Goal: Information Seeking & Learning: Learn about a topic

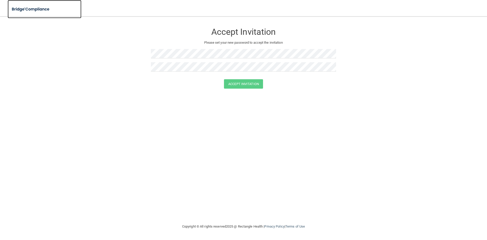
click at [28, 8] on img at bounding box center [31, 9] width 47 height 10
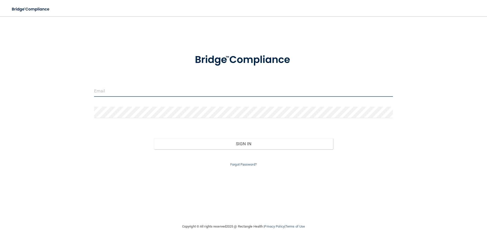
click at [147, 93] on input "email" at bounding box center [243, 90] width 299 height 11
type input "[EMAIL_ADDRESS][DOMAIN_NAME]"
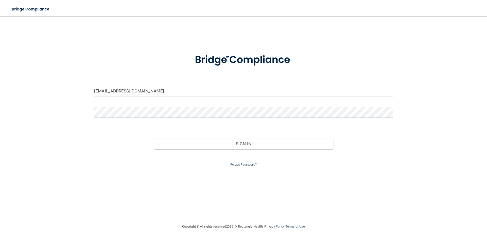
click at [154, 138] on button "Sign In" at bounding box center [243, 143] width 179 height 11
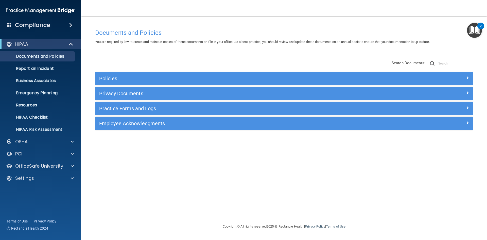
click at [71, 24] on span at bounding box center [70, 25] width 3 height 6
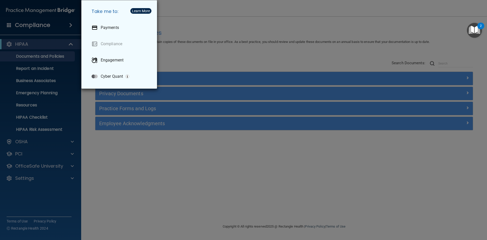
click at [53, 28] on div "Take me to: Payments Compliance Engagement Cyber Quant" at bounding box center [243, 120] width 487 height 240
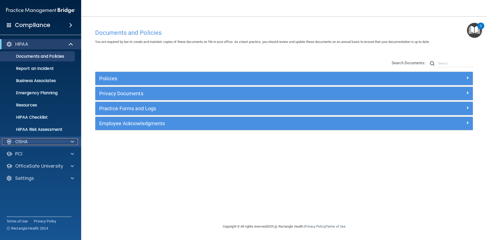
click at [44, 141] on div "OSHA" at bounding box center [33, 141] width 63 height 6
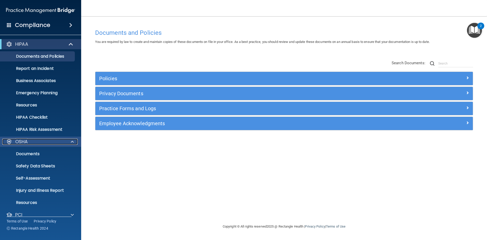
click at [44, 141] on div "OSHA" at bounding box center [33, 141] width 63 height 6
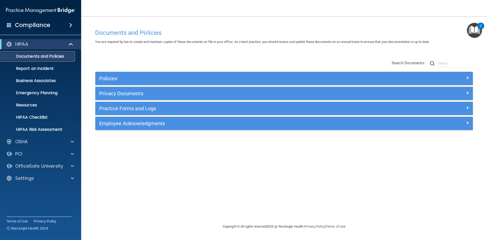
click at [49, 56] on p "Documents and Policies" at bounding box center [37, 56] width 69 height 5
click at [45, 68] on p "Report an Incident" at bounding box center [37, 68] width 69 height 5
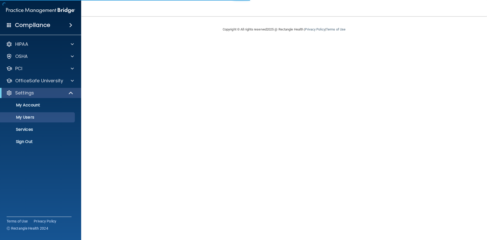
select select "20"
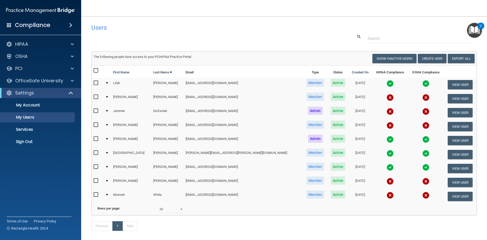
click at [124, 111] on td "Jeremie" at bounding box center [131, 112] width 40 height 14
click at [108, 112] on td at bounding box center [107, 112] width 8 height 14
click at [108, 111] on div at bounding box center [107, 111] width 2 height 2
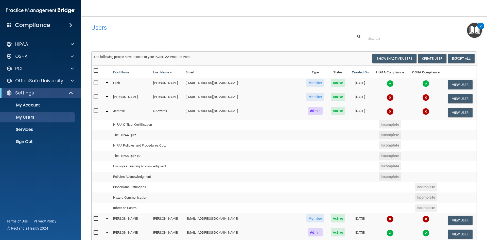
click at [148, 123] on td "HIPAA Officer Certification" at bounding box center [147, 124] width 72 height 10
click at [33, 44] on div "HIPAA" at bounding box center [33, 44] width 63 height 6
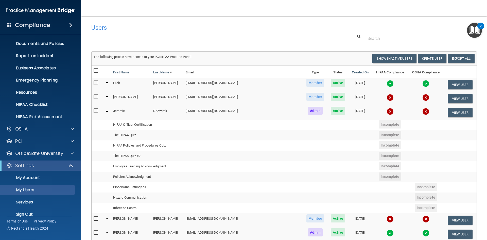
scroll to position [20, 0]
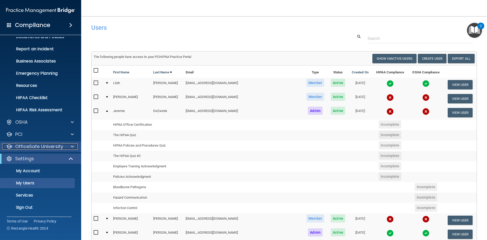
click at [45, 147] on p "OfficeSafe University" at bounding box center [39, 146] width 48 height 6
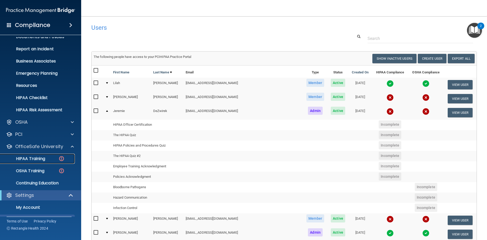
click at [37, 160] on p "HIPAA Training" at bounding box center [24, 158] width 42 height 5
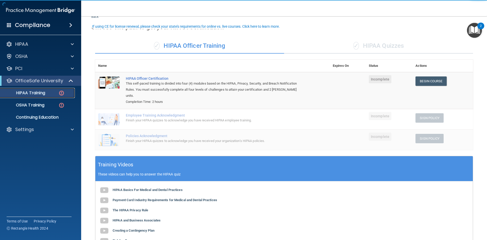
scroll to position [25, 0]
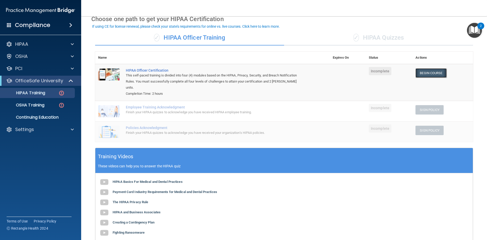
click at [422, 75] on link "Begin Course" at bounding box center [430, 72] width 31 height 9
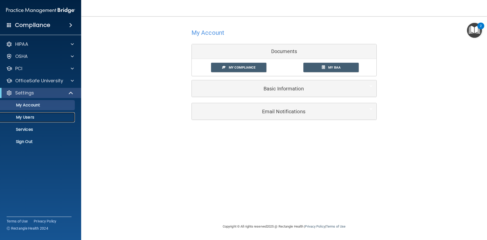
click at [46, 115] on p "My Users" at bounding box center [37, 117] width 69 height 5
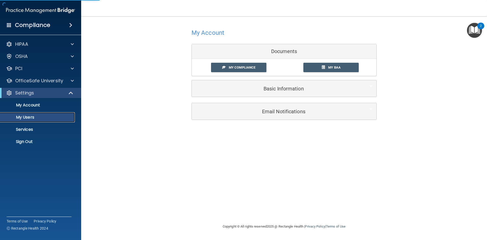
select select "20"
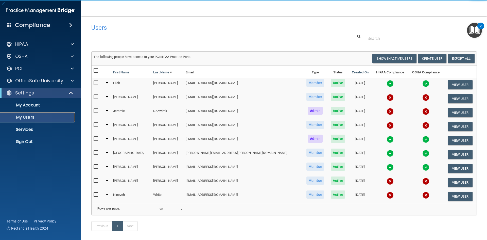
scroll to position [27, 0]
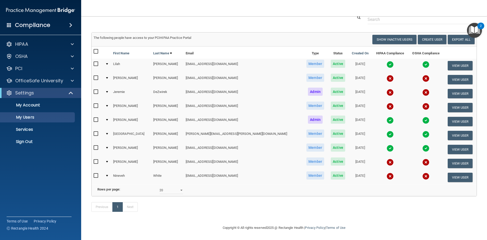
click at [108, 91] on div at bounding box center [107, 92] width 2 height 2
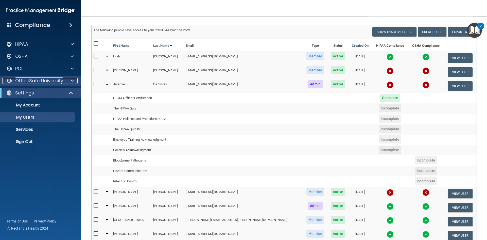
click at [39, 80] on p "OfficeSafe University" at bounding box center [39, 81] width 48 height 6
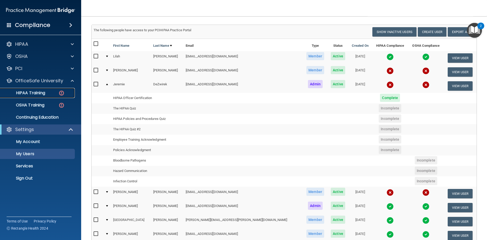
click at [46, 93] on div "HIPAA Training" at bounding box center [37, 92] width 69 height 5
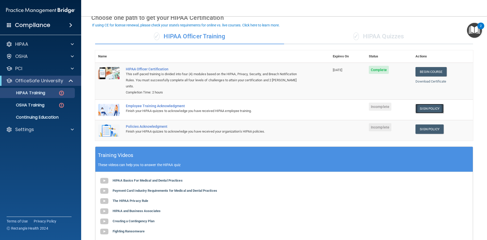
click at [419, 105] on link "Sign Policy" at bounding box center [429, 108] width 28 height 9
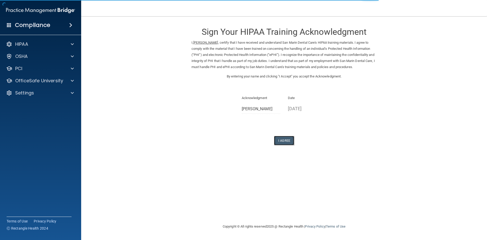
click at [284, 141] on button "I Agree" at bounding box center [284, 140] width 20 height 9
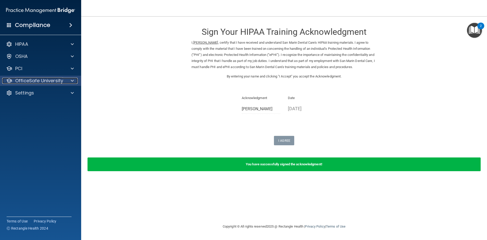
click at [35, 82] on p "OfficeSafe University" at bounding box center [39, 81] width 48 height 6
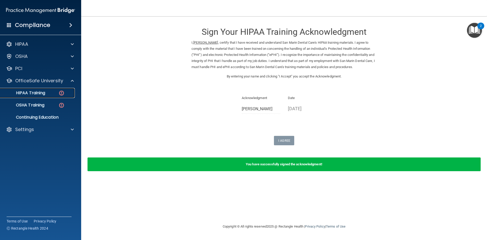
click at [44, 90] on p "HIPAA Training" at bounding box center [24, 92] width 42 height 5
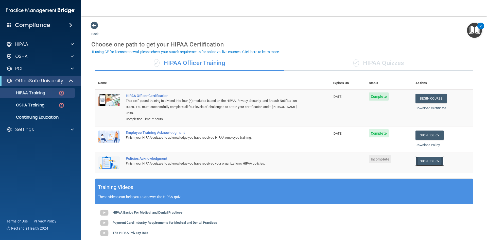
click at [429, 157] on link "Sign Policy" at bounding box center [429, 160] width 28 height 9
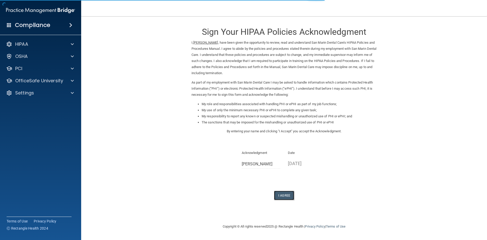
click at [290, 194] on button "I Agree" at bounding box center [284, 194] width 20 height 9
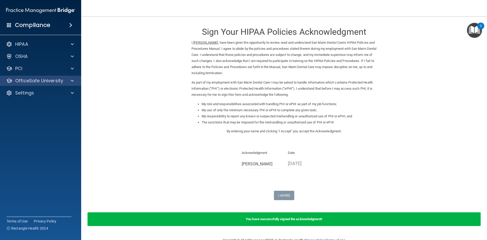
click at [34, 77] on div "OfficeSafe University" at bounding box center [40, 81] width 81 height 10
click at [47, 79] on p "OfficeSafe University" at bounding box center [39, 81] width 48 height 6
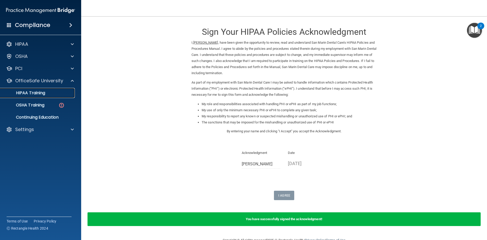
click at [38, 94] on p "HIPAA Training" at bounding box center [24, 92] width 42 height 5
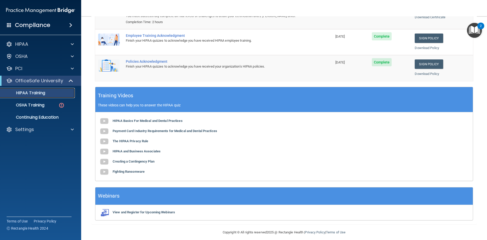
scroll to position [96, 0]
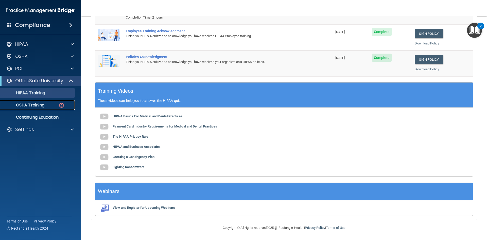
click at [40, 106] on p "OSHA Training" at bounding box center [23, 104] width 41 height 5
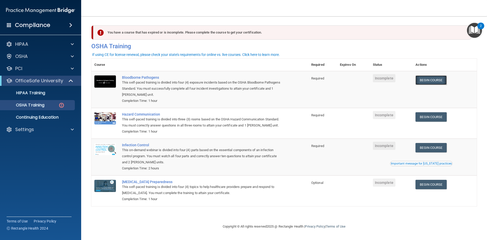
click at [428, 81] on link "Begin Course" at bounding box center [430, 79] width 31 height 9
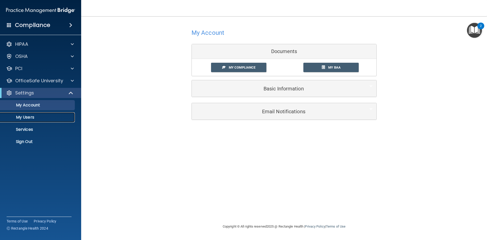
click at [34, 115] on p "My Users" at bounding box center [37, 117] width 69 height 5
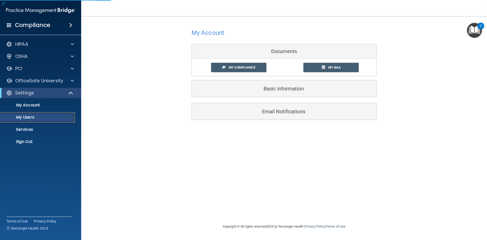
select select "20"
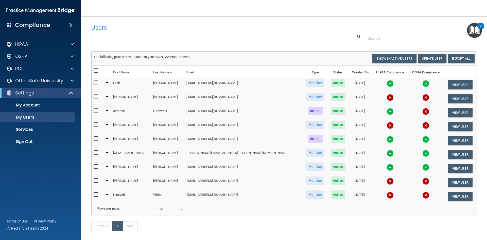
click at [111, 109] on td at bounding box center [107, 112] width 8 height 14
click at [111, 111] on td at bounding box center [107, 112] width 8 height 14
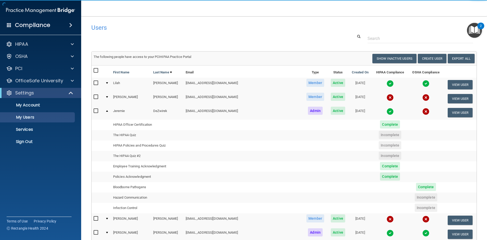
click at [414, 196] on span "Incomplete" at bounding box center [425, 197] width 23 height 8
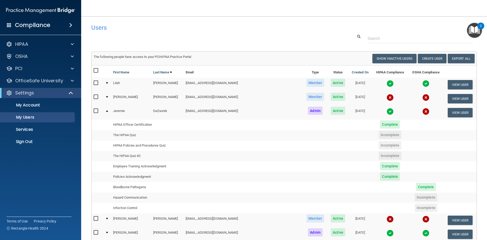
click at [130, 196] on td "Hazard Communication" at bounding box center [147, 197] width 72 height 10
click at [40, 83] on p "OfficeSafe University" at bounding box center [39, 81] width 48 height 6
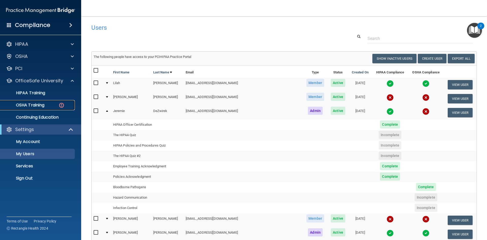
click at [38, 107] on p "OSHA Training" at bounding box center [23, 104] width 41 height 5
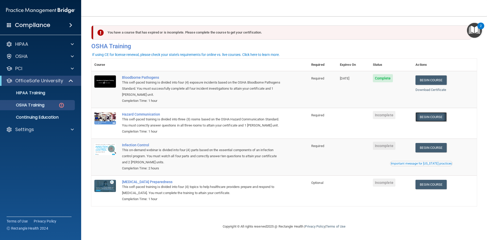
click at [434, 116] on link "Begin Course" at bounding box center [430, 116] width 31 height 9
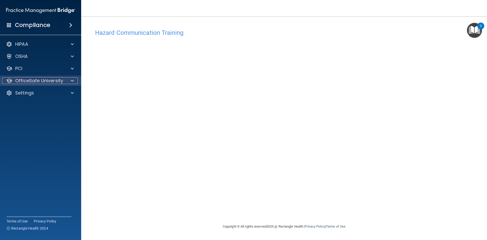
click at [50, 82] on p "OfficeSafe University" at bounding box center [39, 81] width 48 height 6
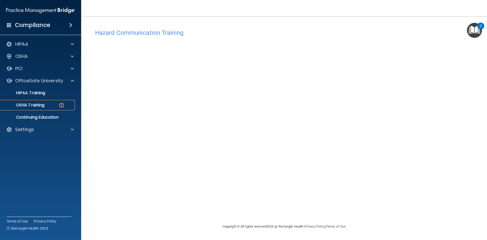
click at [40, 105] on p "OSHA Training" at bounding box center [23, 104] width 41 height 5
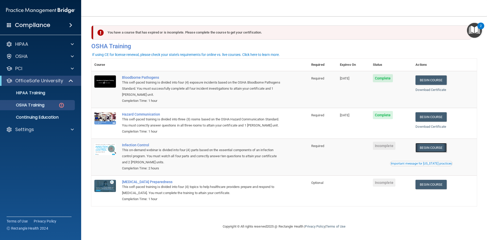
click at [420, 149] on link "Begin Course" at bounding box center [430, 147] width 31 height 9
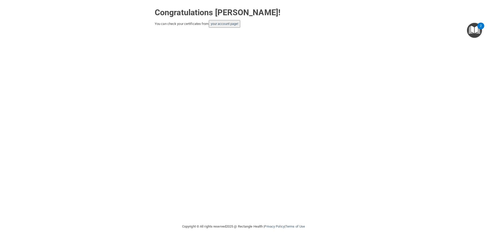
click at [222, 26] on button "your account page!" at bounding box center [225, 24] width 32 height 8
click at [221, 23] on link "your account page!" at bounding box center [225, 24] width 28 height 4
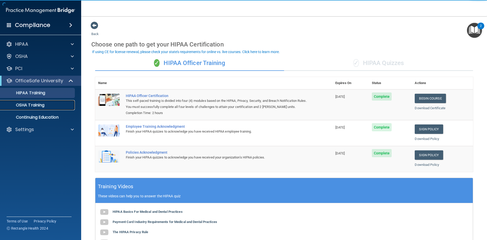
click at [35, 106] on p "OSHA Training" at bounding box center [23, 104] width 41 height 5
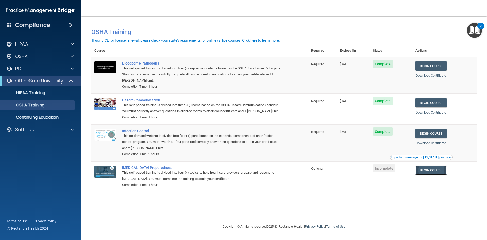
click at [432, 171] on link "Begin Course" at bounding box center [430, 169] width 31 height 9
click at [17, 45] on p "HIPAA" at bounding box center [21, 44] width 13 height 6
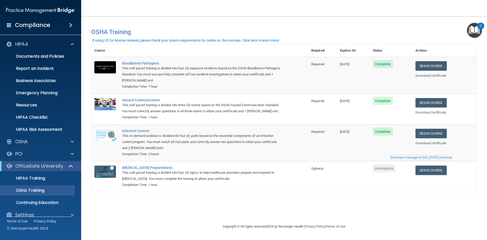
click at [24, 26] on h4 "Compliance" at bounding box center [32, 25] width 35 height 7
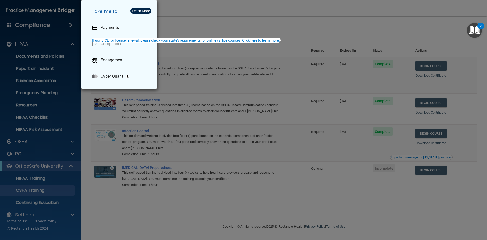
click at [50, 121] on div "Take me to: Payments Compliance Engagement Cyber Quant" at bounding box center [243, 120] width 487 height 240
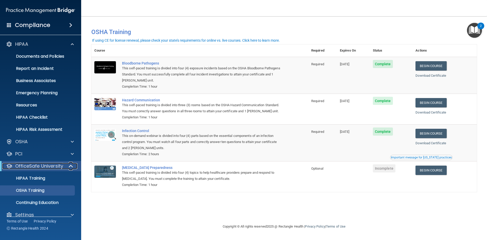
click at [28, 165] on p "OfficeSafe University" at bounding box center [39, 166] width 48 height 6
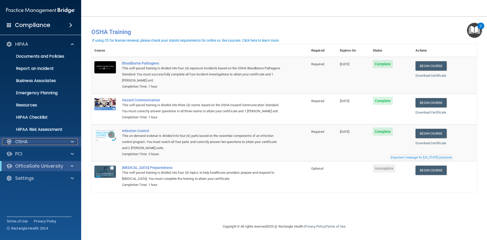
click at [53, 141] on div "OSHA" at bounding box center [33, 141] width 63 height 6
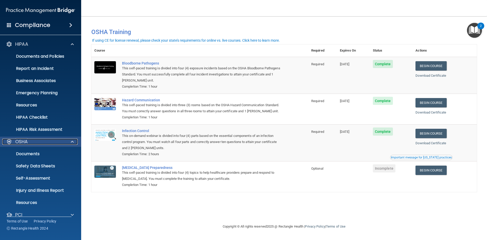
click at [50, 144] on div "OSHA" at bounding box center [33, 141] width 63 height 6
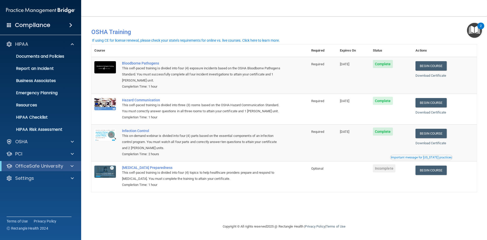
click at [6, 23] on div "Compliance" at bounding box center [40, 25] width 81 height 11
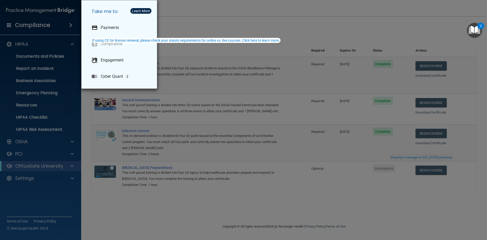
click at [35, 24] on div "Take me to: Payments Compliance Engagement Cyber Quant" at bounding box center [243, 120] width 487 height 240
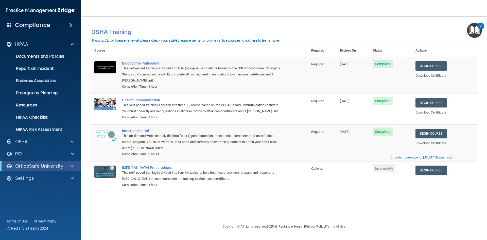
click at [69, 25] on span at bounding box center [70, 25] width 3 height 6
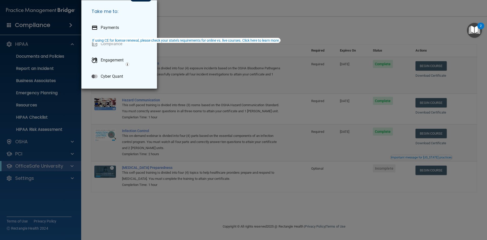
click at [69, 24] on div "Take me to: Payments Compliance Engagement Cyber Quant" at bounding box center [243, 120] width 487 height 240
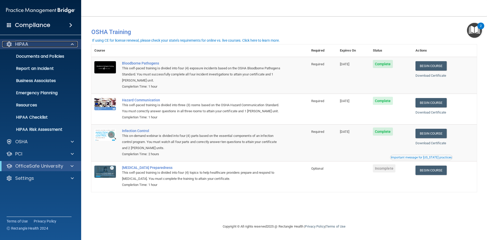
click at [20, 43] on p "HIPAA" at bounding box center [21, 44] width 13 height 6
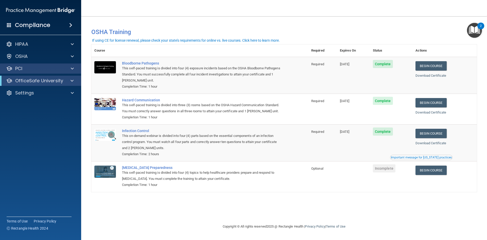
click at [18, 64] on div "PCI" at bounding box center [40, 68] width 81 height 10
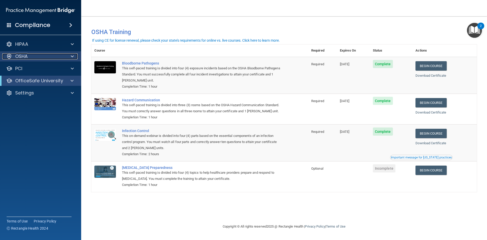
click at [22, 57] on p "OSHA" at bounding box center [21, 56] width 13 height 6
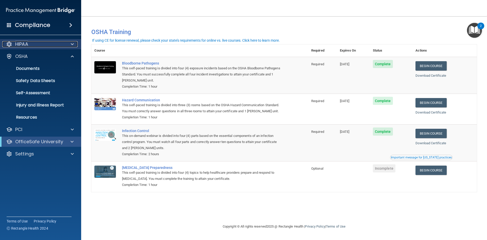
click at [27, 46] on p "HIPAA" at bounding box center [21, 44] width 13 height 6
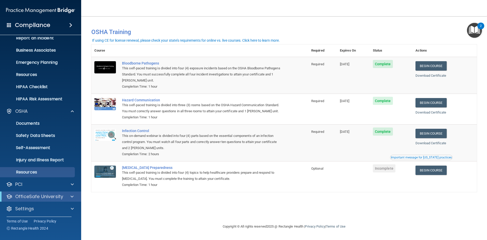
scroll to position [32, 0]
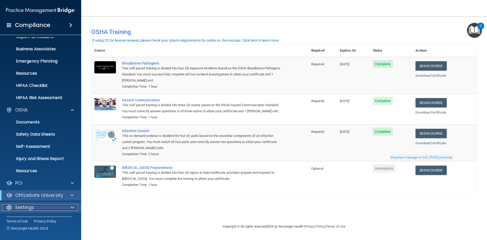
click at [28, 208] on p "Settings" at bounding box center [24, 207] width 19 height 6
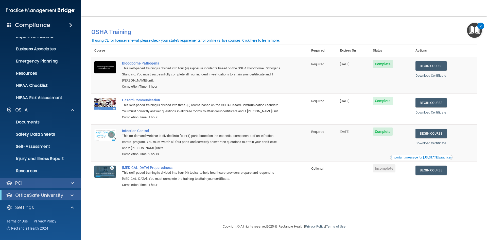
click at [28, 186] on div "PCI" at bounding box center [40, 183] width 81 height 10
click at [31, 183] on div "PCI" at bounding box center [33, 183] width 63 height 6
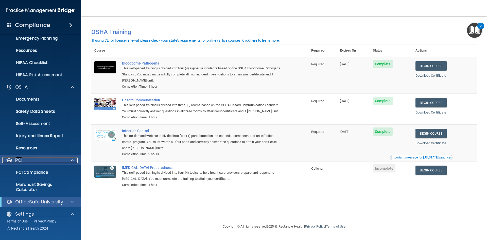
scroll to position [108, 0]
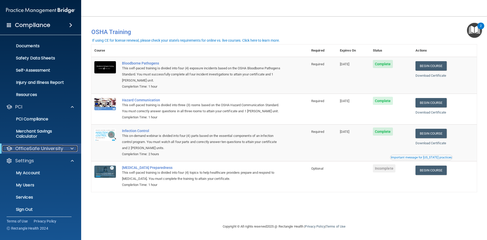
click at [48, 146] on p "OfficeSafe University" at bounding box center [39, 148] width 48 height 6
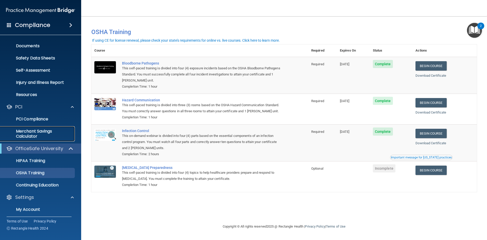
click at [46, 131] on p "Merchant Savings Calculator" at bounding box center [37, 134] width 69 height 10
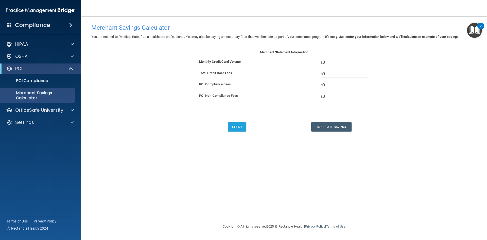
drag, startPoint x: 339, startPoint y: 64, endPoint x: 231, endPoint y: 67, distance: 107.5
click at [231, 67] on div "Monthly Credit Card Volume $ 0" at bounding box center [283, 64] width 185 height 11
type input "100000"
click at [339, 72] on input "0" at bounding box center [345, 74] width 46 height 8
drag, startPoint x: 339, startPoint y: 74, endPoint x: 259, endPoint y: 72, distance: 79.4
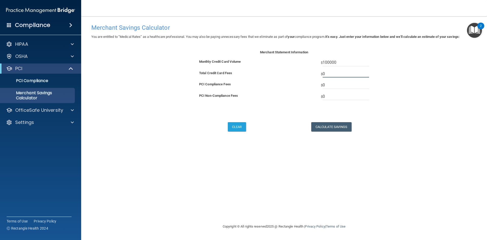
click at [259, 72] on div "Total Credit Card Fees $ 0" at bounding box center [283, 74] width 185 height 8
type input "2000"
drag, startPoint x: 332, startPoint y: 85, endPoint x: 331, endPoint y: 89, distance: 4.4
click at [331, 85] on input "0" at bounding box center [345, 85] width 46 height 8
click at [331, 124] on button "Calculate Savings" at bounding box center [331, 126] width 40 height 9
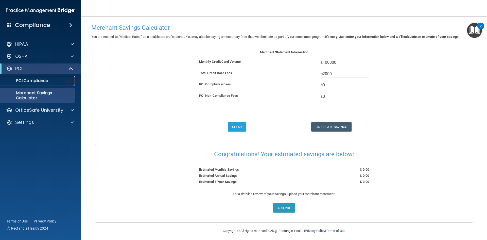
click at [41, 81] on p "PCI Compliance" at bounding box center [37, 80] width 69 height 5
click at [26, 27] on h4 "Compliance" at bounding box center [32, 25] width 35 height 7
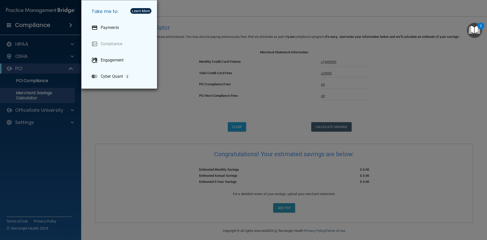
click at [46, 11] on div "Take me to: Payments Compliance Engagement Cyber Quant" at bounding box center [243, 120] width 487 height 240
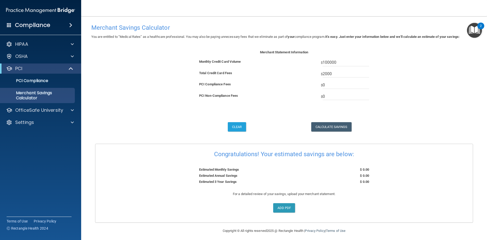
click at [45, 9] on img at bounding box center [40, 10] width 69 height 10
click at [47, 10] on img at bounding box center [40, 10] width 69 height 10
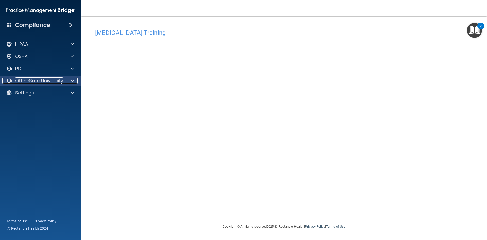
click at [23, 79] on p "OfficeSafe University" at bounding box center [39, 81] width 48 height 6
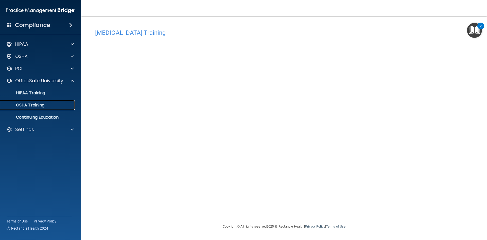
click at [27, 106] on p "OSHA Training" at bounding box center [23, 104] width 41 height 5
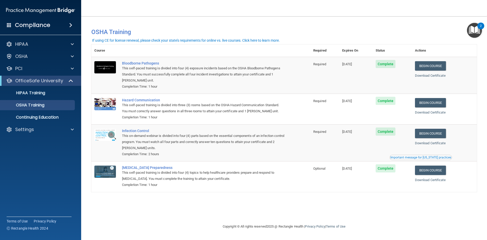
click at [418, 158] on div "Important message for California practices" at bounding box center [420, 157] width 61 height 3
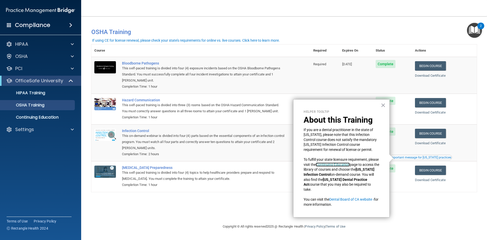
click at [350, 164] on link "Continuing Education" at bounding box center [333, 164] width 34 height 4
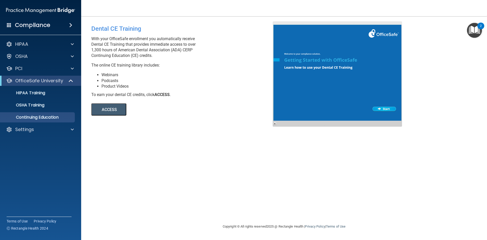
click at [115, 105] on button "ACCESS" at bounding box center [108, 109] width 35 height 12
click at [46, 82] on p "OfficeSafe University" at bounding box center [39, 81] width 48 height 6
click at [41, 106] on p "OSHA Training" at bounding box center [23, 104] width 41 height 5
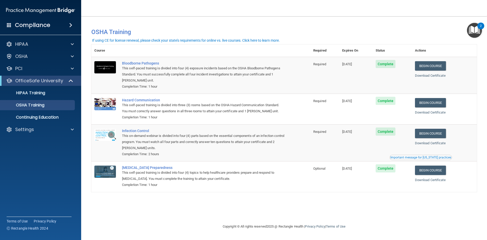
click at [412, 157] on div "Important message for [US_STATE] practices" at bounding box center [420, 157] width 61 height 3
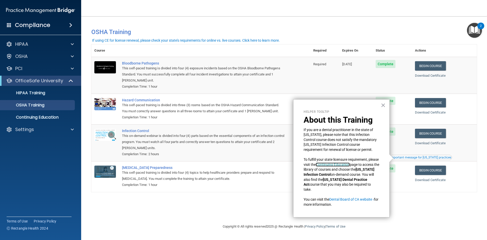
click at [347, 165] on link "Continuing Education" at bounding box center [333, 164] width 34 height 4
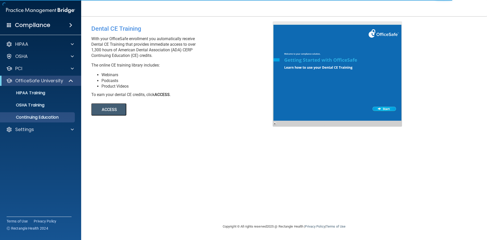
click at [114, 107] on button "ACCESS" at bounding box center [108, 109] width 35 height 12
